Goal: Transaction & Acquisition: Purchase product/service

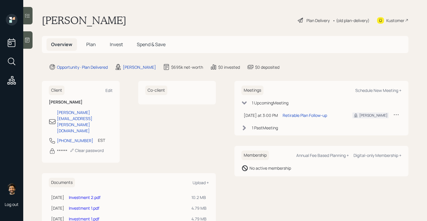
click at [346, 22] on div "• (old plan-delivery)" at bounding box center [350, 20] width 37 height 6
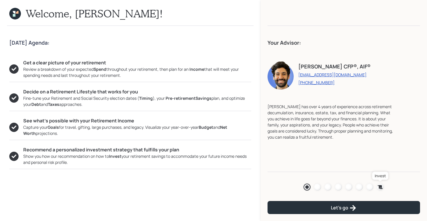
click at [380, 186] on icon at bounding box center [380, 187] width 5 height 4
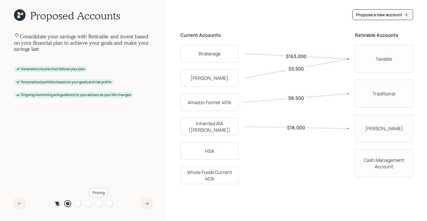
click at [96, 202] on link at bounding box center [99, 203] width 7 height 7
click at [108, 203] on div at bounding box center [109, 203] width 7 height 7
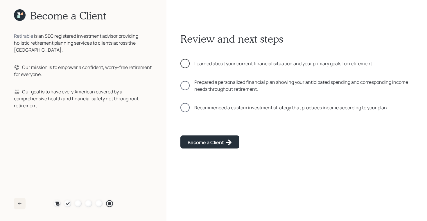
click at [186, 60] on div at bounding box center [184, 63] width 9 height 9
click at [186, 90] on div "Prepared a personalized financial plan showing your anticipated spending and co…" at bounding box center [296, 86] width 233 height 14
click at [187, 111] on div at bounding box center [184, 107] width 9 height 9
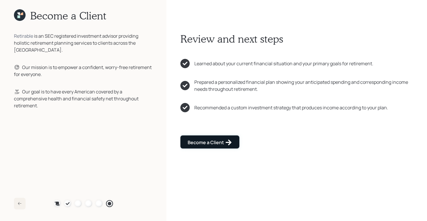
click at [200, 141] on div "Become a Client" at bounding box center [210, 142] width 44 height 7
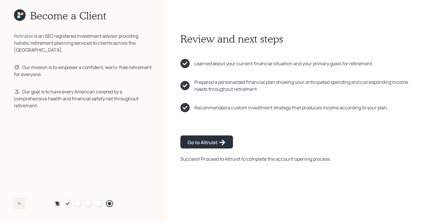
click at [18, 8] on div "Become a Client Retirable is an SEC registered investment advisor providing hol…" at bounding box center [83, 110] width 166 height 221
click at [19, 14] on icon at bounding box center [18, 13] width 3 height 3
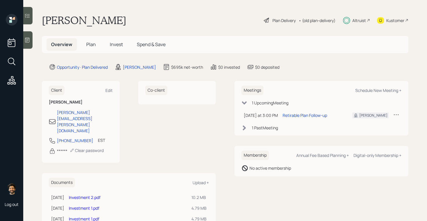
click at [90, 195] on link "Investment 2.pdf" at bounding box center [85, 198] width 32 height 6
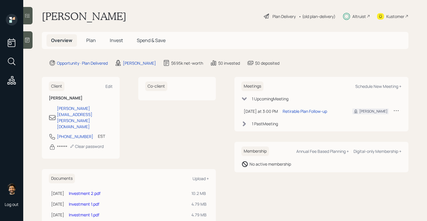
click at [86, 202] on link "Investment 1.pdf" at bounding box center [84, 205] width 30 height 6
click at [92, 212] on link "Investment 1.pdf" at bounding box center [84, 215] width 30 height 6
click at [89, 43] on span "Plan" at bounding box center [91, 40] width 10 height 6
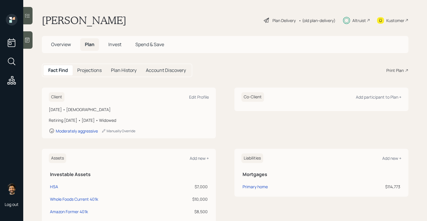
click at [114, 39] on h5 "Invest" at bounding box center [115, 44] width 22 height 12
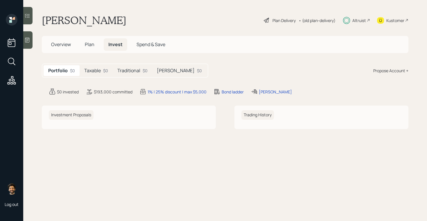
click at [88, 44] on span "Plan" at bounding box center [90, 44] width 10 height 6
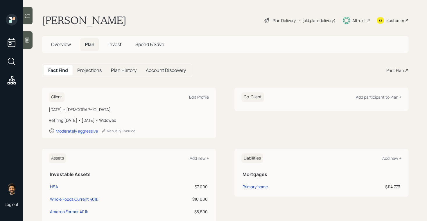
click at [113, 48] on h5 "Invest" at bounding box center [115, 44] width 22 height 12
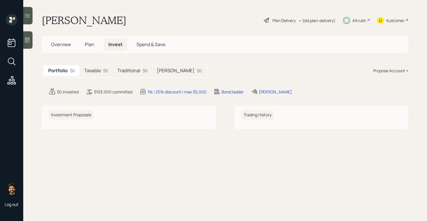
click at [137, 71] on h5 "Traditional" at bounding box center [128, 71] width 23 height 6
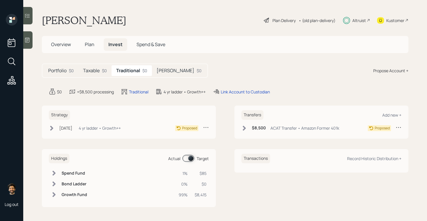
click at [87, 45] on span "Plan" at bounding box center [90, 44] width 10 height 6
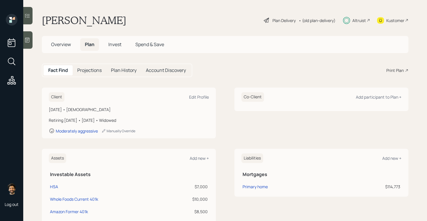
click at [60, 45] on span "Overview" at bounding box center [61, 44] width 20 height 6
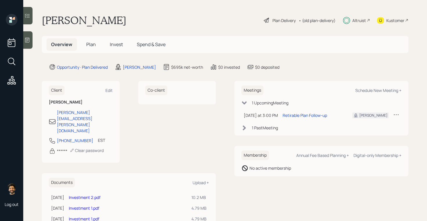
scroll to position [4, 0]
